Goal: Contribute content

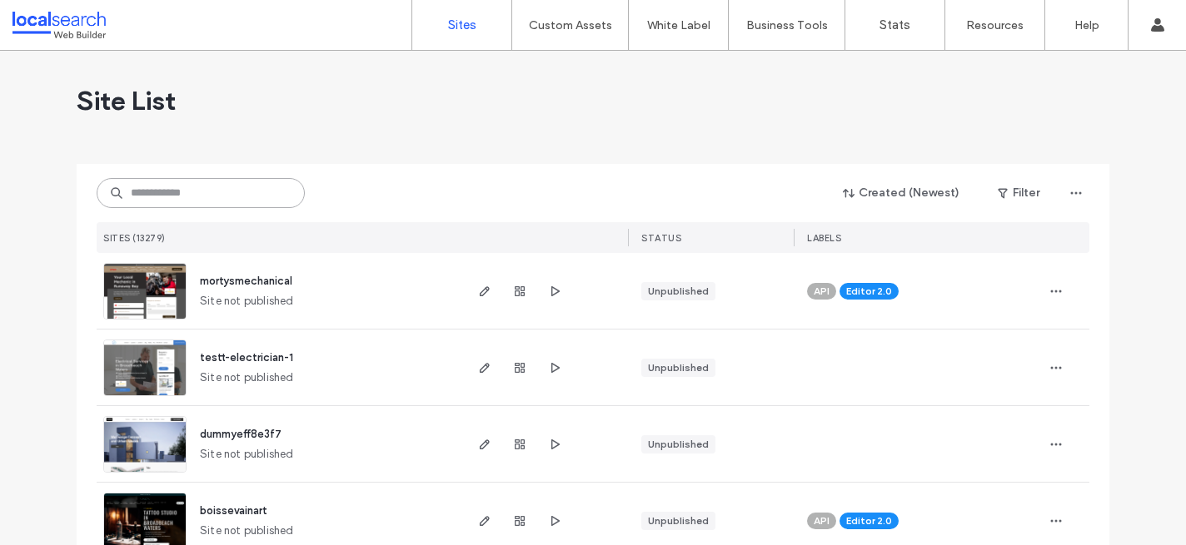
click at [212, 194] on input at bounding box center [201, 193] width 208 height 30
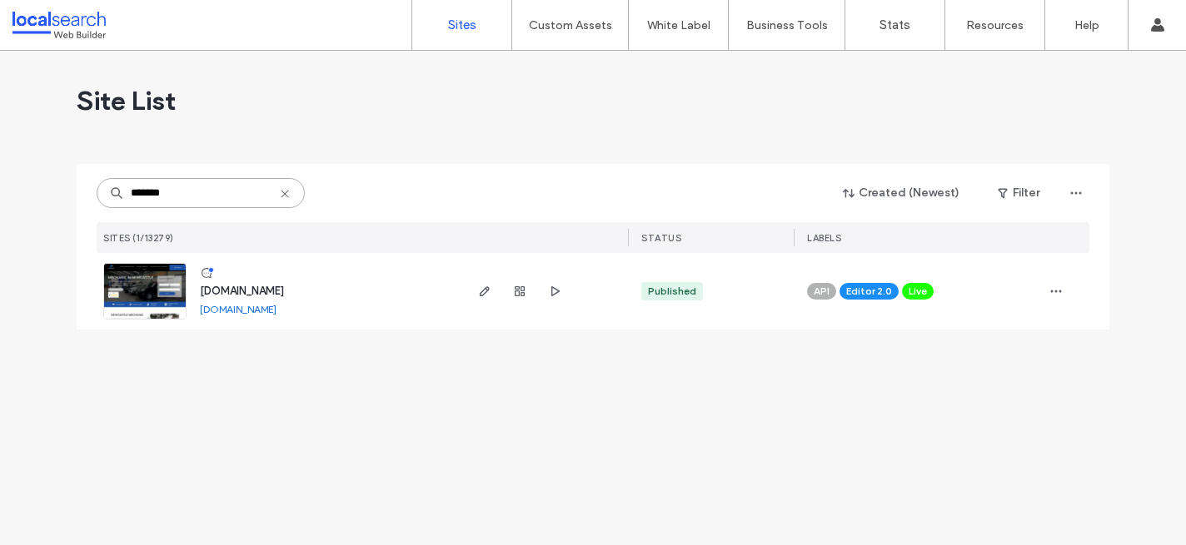
type input "*******"
click at [255, 292] on span "www.autoteknsw.com.au" at bounding box center [242, 291] width 84 height 12
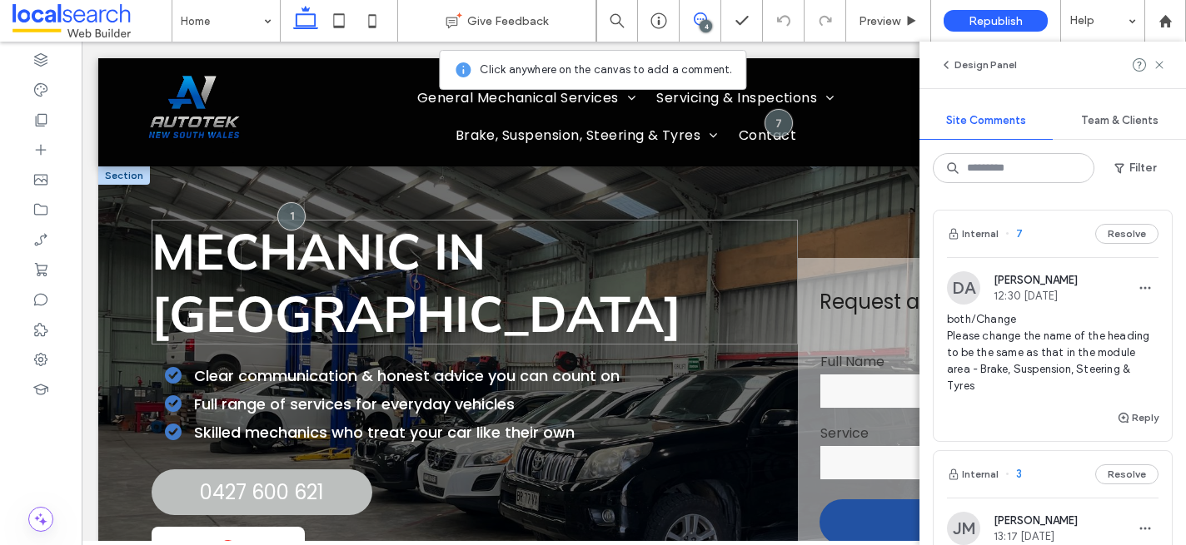
click at [604, 272] on h1 "Mechanic in [GEOGRAPHIC_DATA]" at bounding box center [474, 282] width 645 height 125
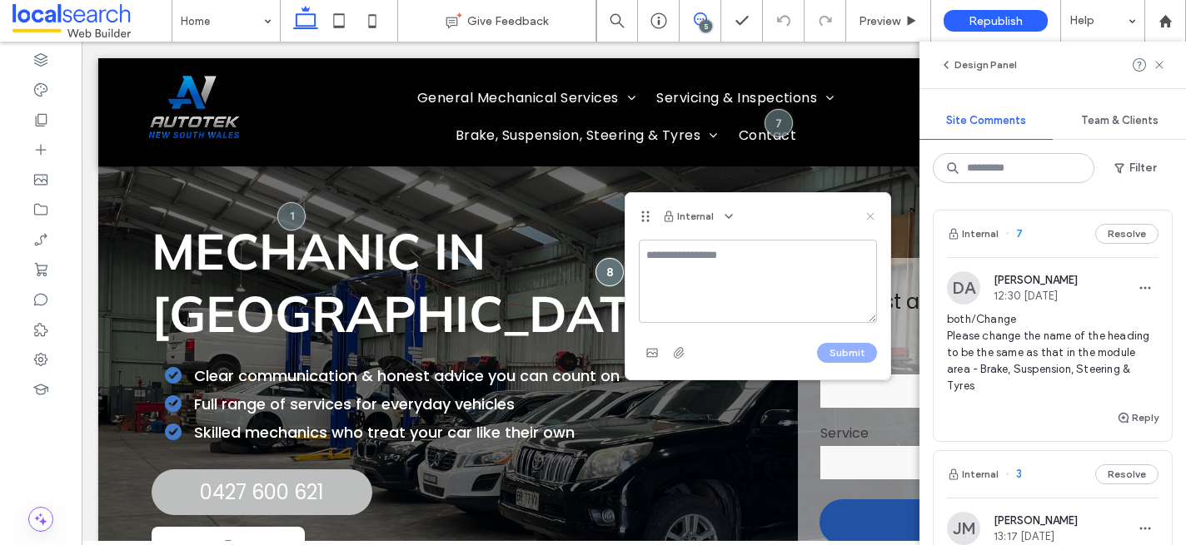
click at [867, 215] on icon at bounding box center [869, 216] width 13 height 13
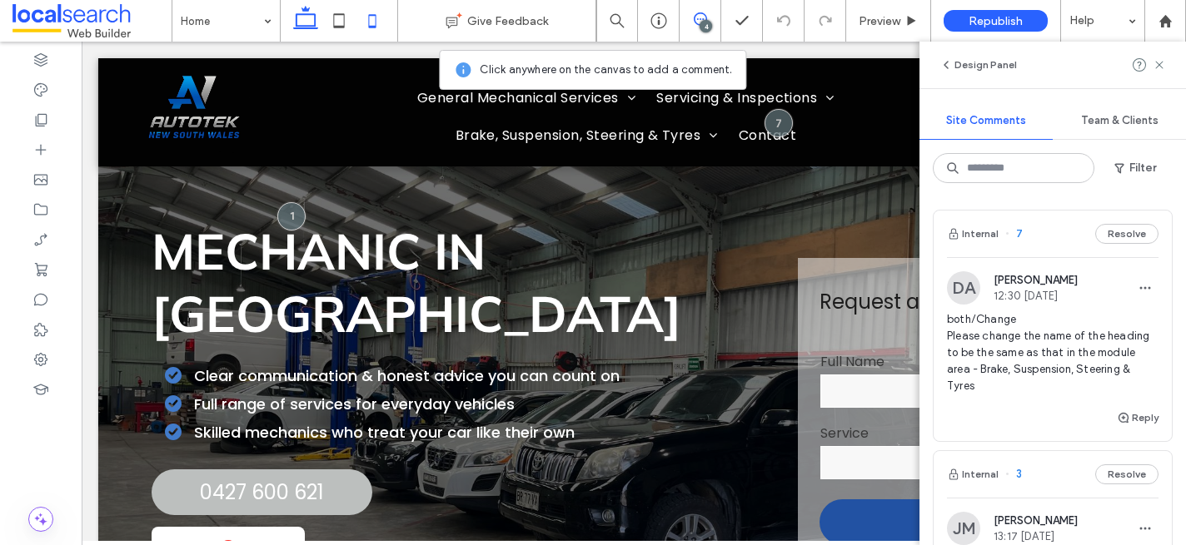
click at [367, 14] on icon at bounding box center [372, 20] width 33 height 33
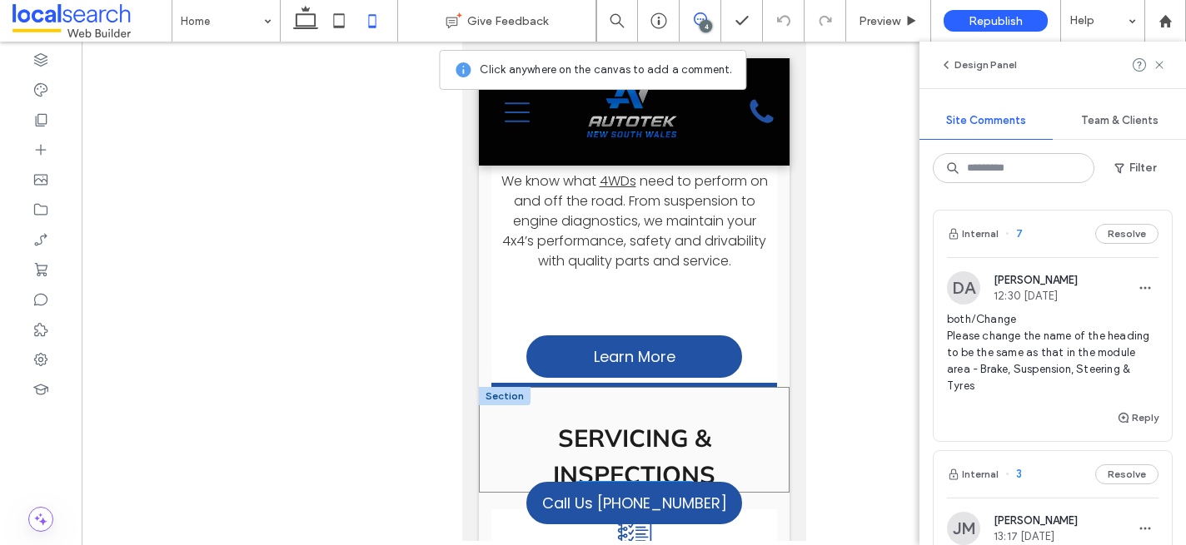
scroll to position [2704, 0]
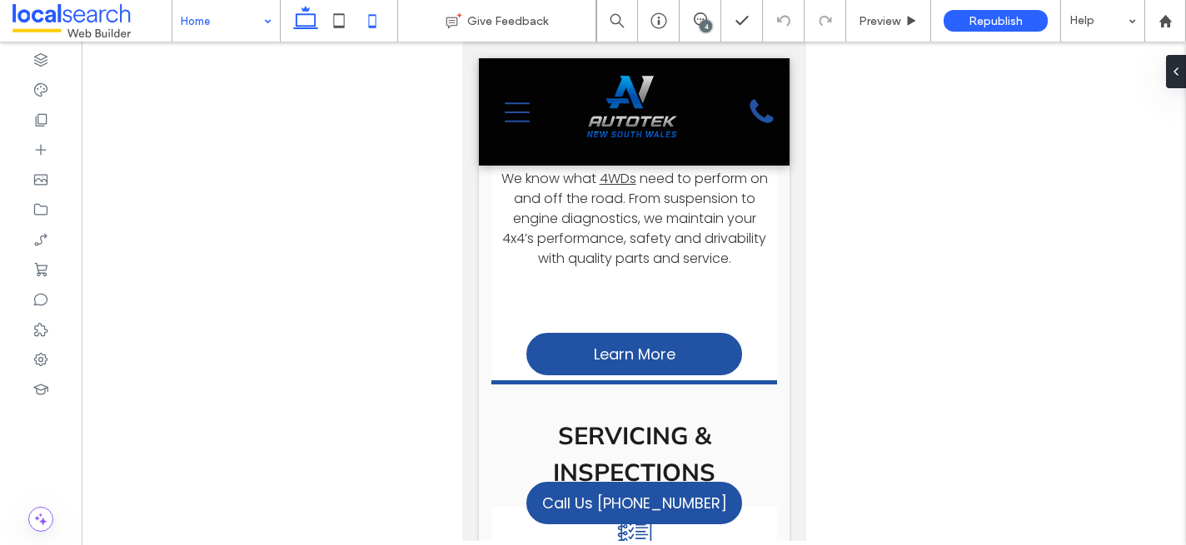
click at [305, 22] on icon at bounding box center [305, 20] width 33 height 33
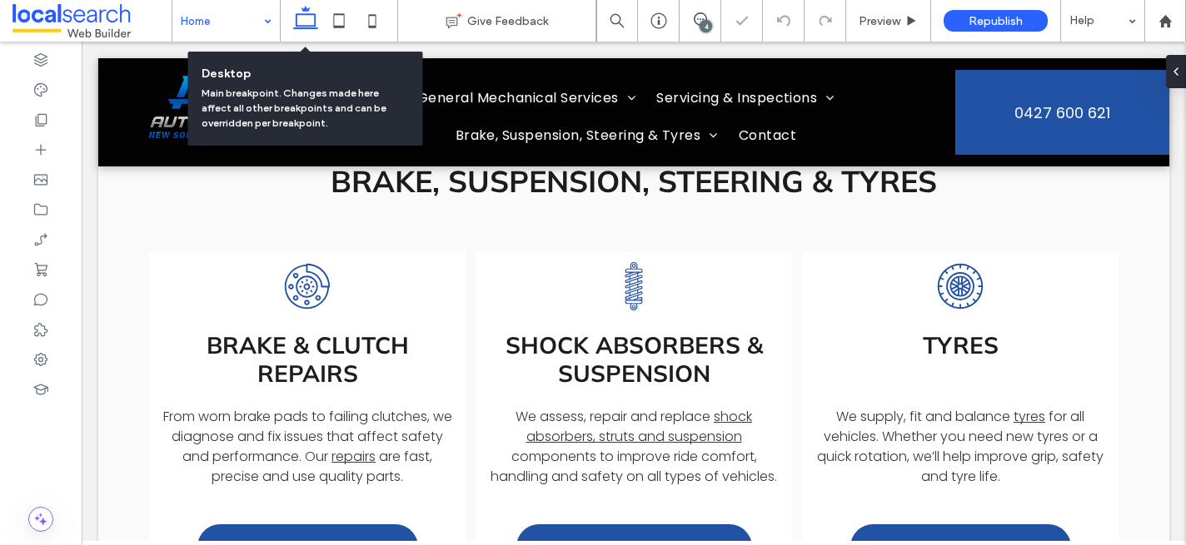
scroll to position [1806, 0]
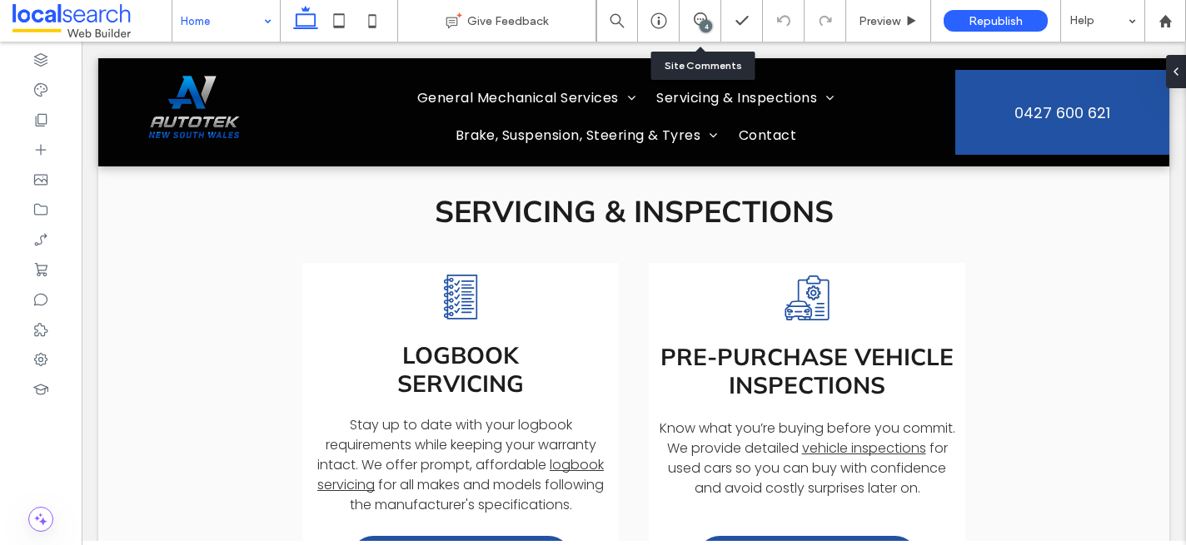
click at [695, 27] on div "4" at bounding box center [699, 20] width 41 height 17
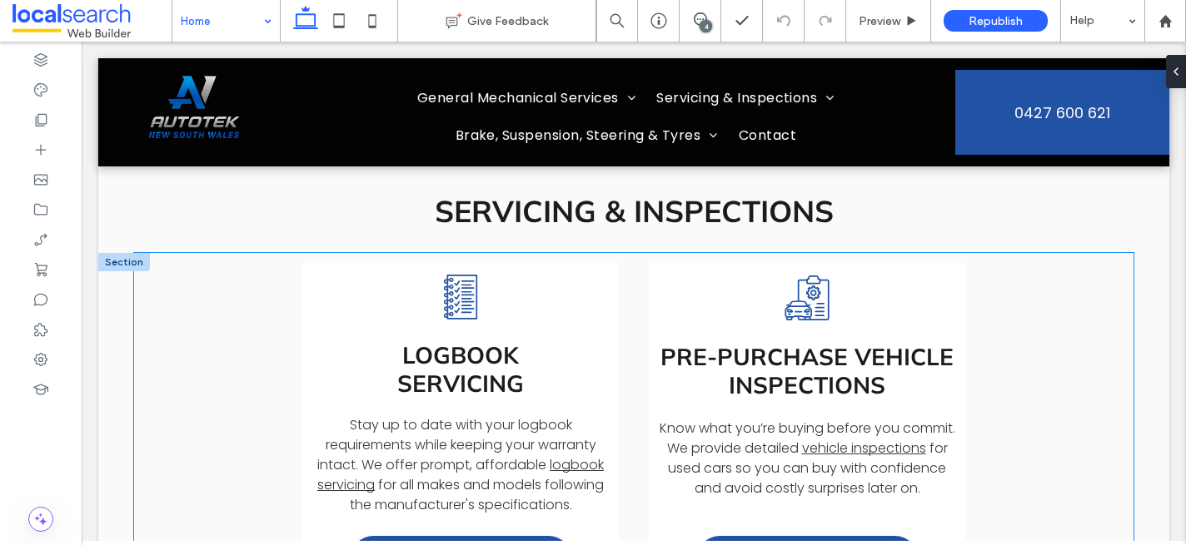
click at [896, 287] on div "Vehicle Inspections Icon Pre-Purchase Vehicle Inspections Know what you’re buyi…" at bounding box center [807, 386] width 296 height 226
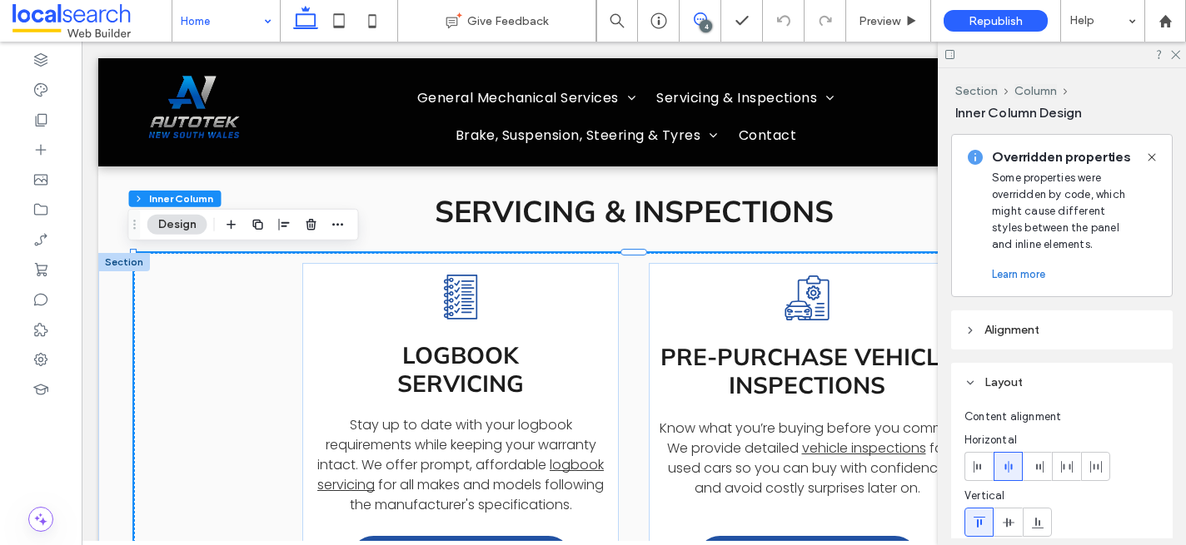
click at [701, 17] on icon at bounding box center [700, 18] width 13 height 13
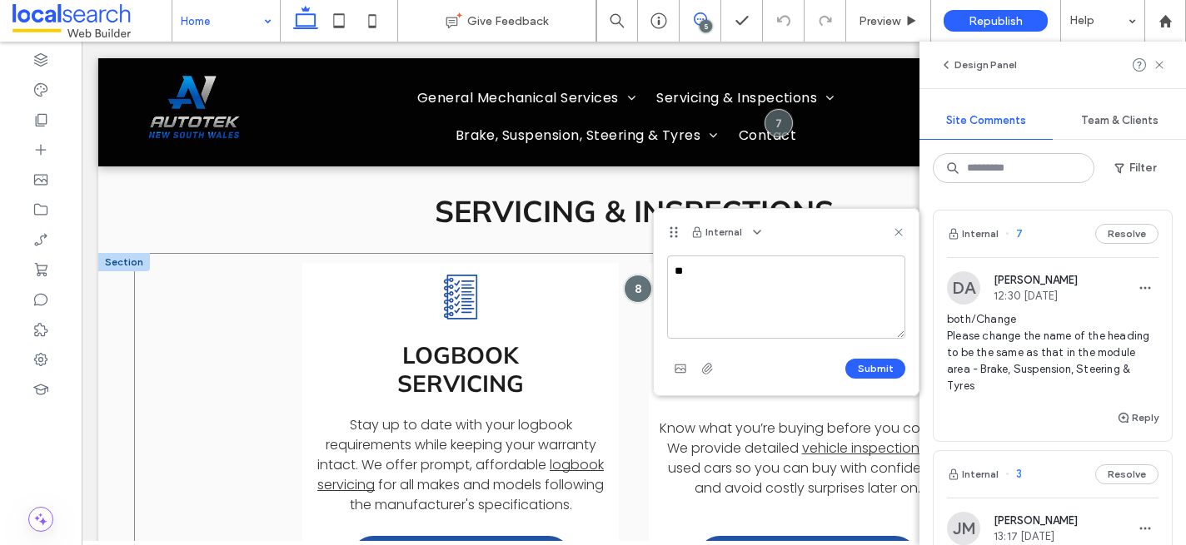
type textarea "*"
type textarea "**********"
click at [888, 368] on button "Submit" at bounding box center [875, 369] width 60 height 20
